Goal: Navigation & Orientation: Find specific page/section

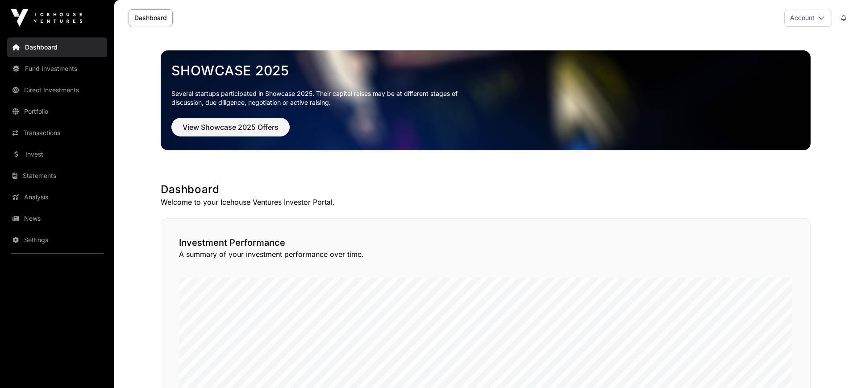
click at [43, 157] on link "Invest" at bounding box center [57, 155] width 100 height 20
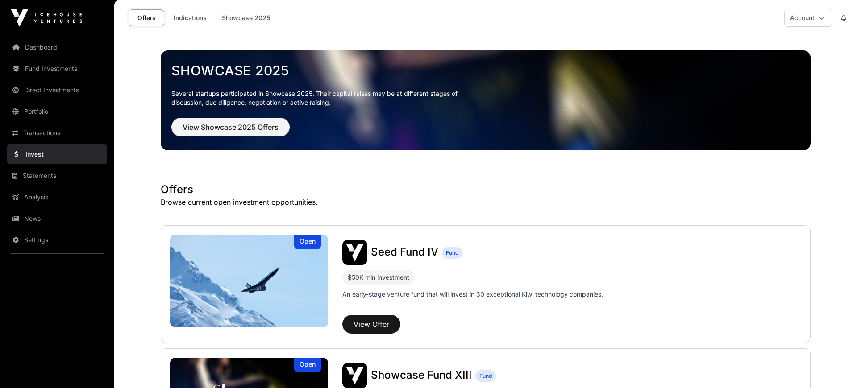
click at [38, 219] on link "News" at bounding box center [57, 219] width 100 height 20
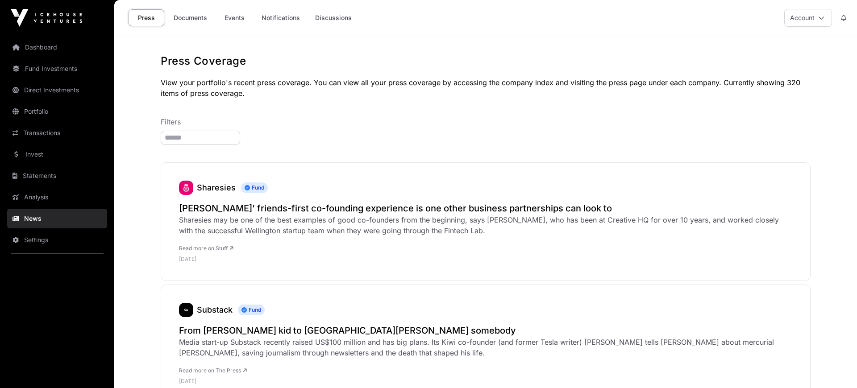
click at [197, 15] on link "Documents" at bounding box center [190, 17] width 45 height 17
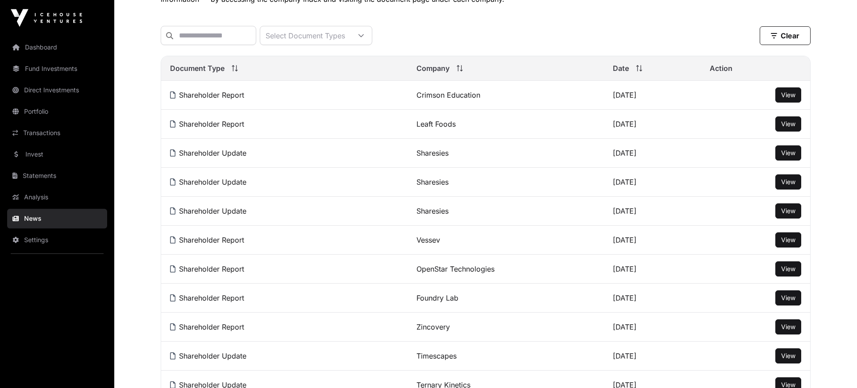
scroll to position [123, 0]
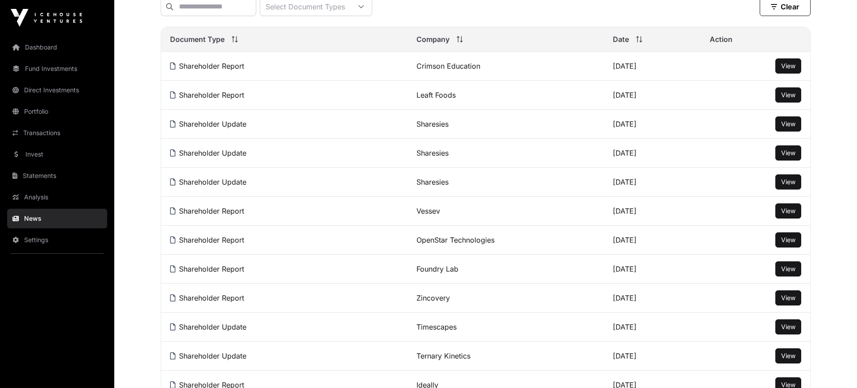
click at [794, 300] on span "View" at bounding box center [788, 298] width 14 height 8
click at [794, 243] on span "View" at bounding box center [788, 240] width 14 height 8
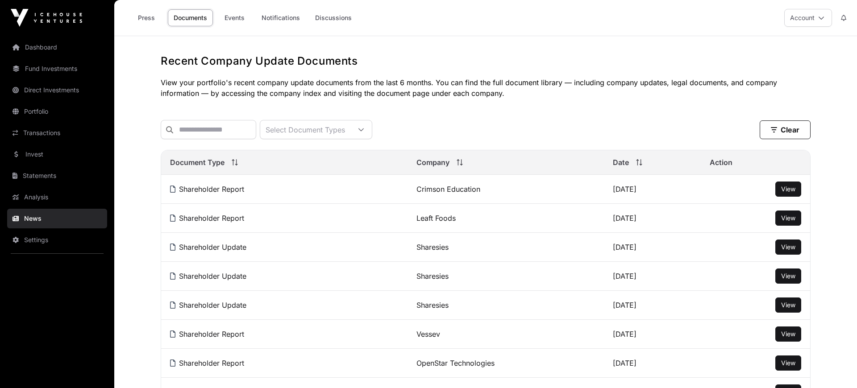
click at [31, 114] on link "Portfolio" at bounding box center [57, 112] width 100 height 20
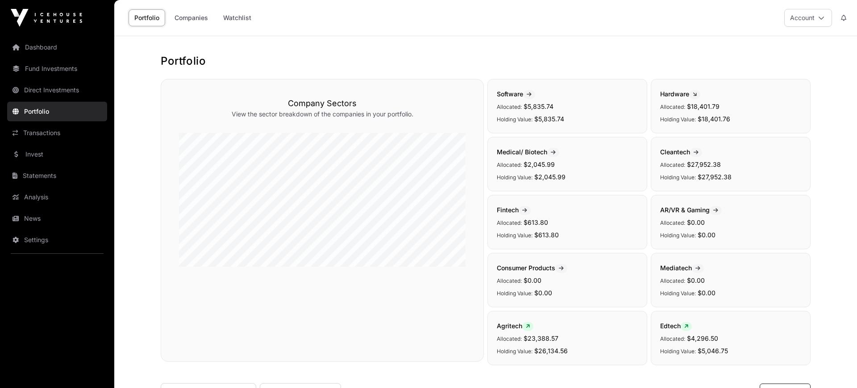
click at [36, 154] on link "Invest" at bounding box center [57, 155] width 100 height 20
